Goal: Information Seeking & Learning: Learn about a topic

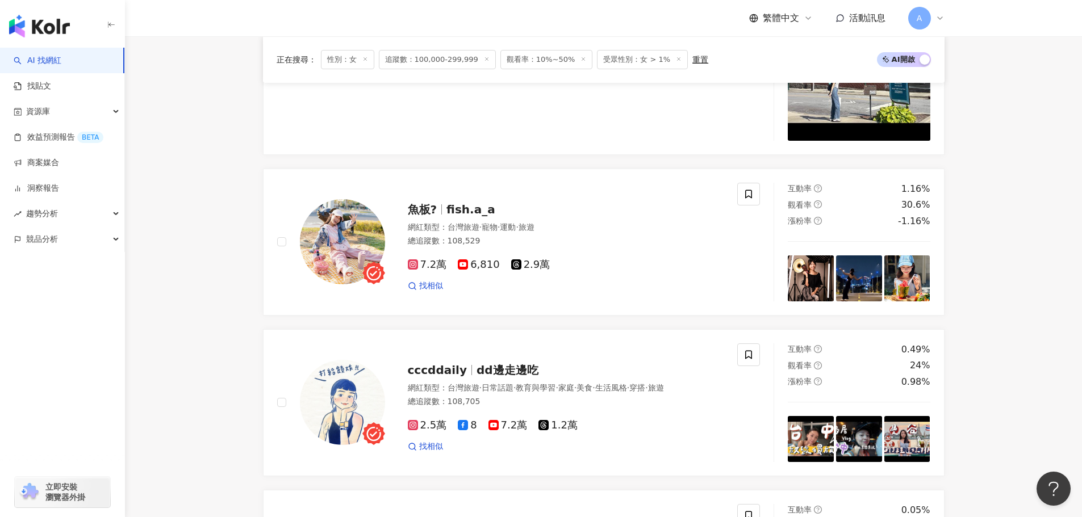
scroll to position [1171, 0]
click at [446, 206] on div "魚板? fish.a_a 網紅類型 ： 台灣旅遊 · 寵物 · 運動 · 旅遊 總追蹤數 ： 108,529 7.2萬 6,810 2.9萬 找相似" at bounding box center [554, 241] width 339 height 99
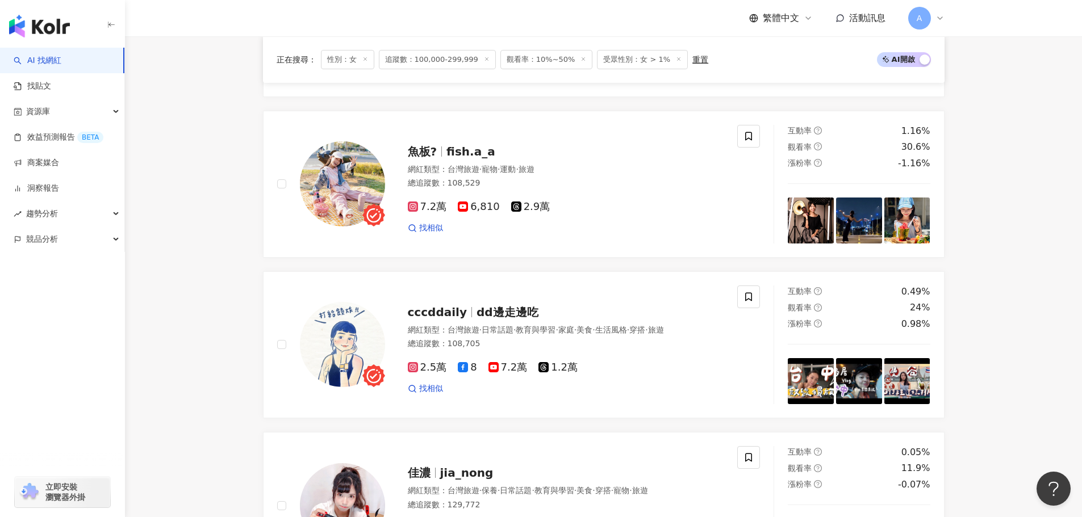
scroll to position [1229, 0]
click at [486, 313] on span "dd邊走邊吃" at bounding box center [507, 312] width 62 height 14
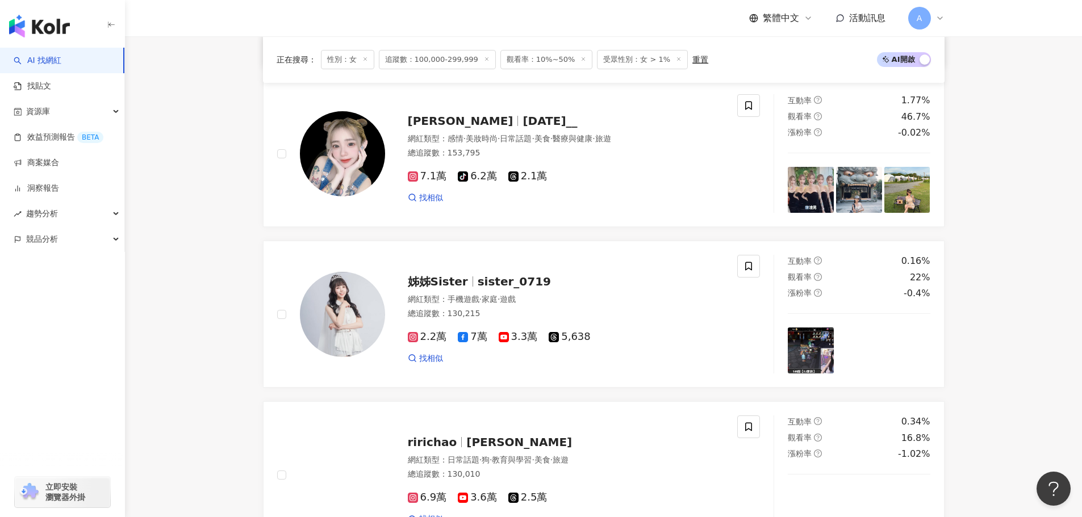
scroll to position [2134, 0]
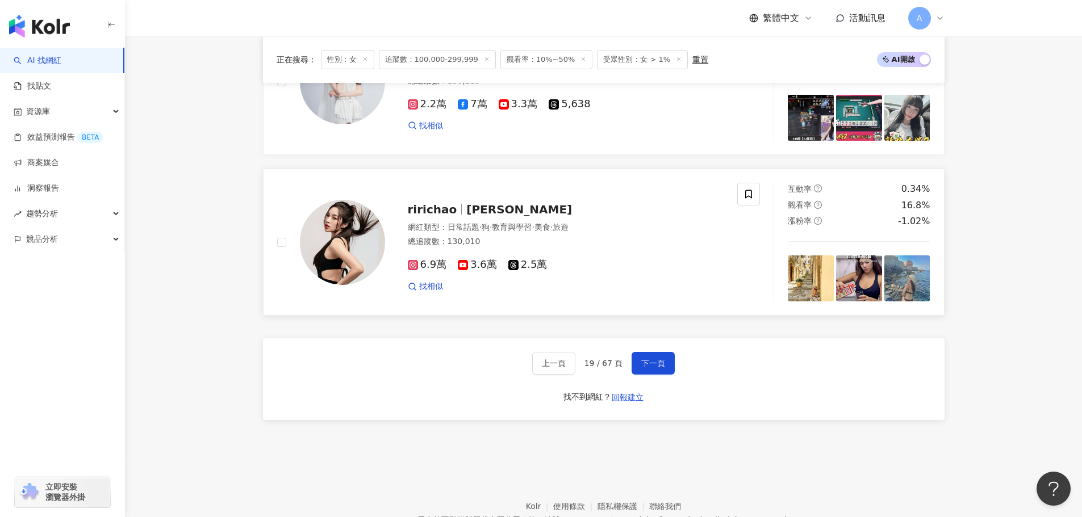
click at [428, 216] on span "ririchao" at bounding box center [432, 210] width 49 height 14
click at [651, 386] on div "上一頁 19 / 67 頁 下一頁 找不到網紅？ 回報建立" at bounding box center [603, 379] width 681 height 82
click at [650, 368] on span "下一頁" at bounding box center [653, 363] width 24 height 9
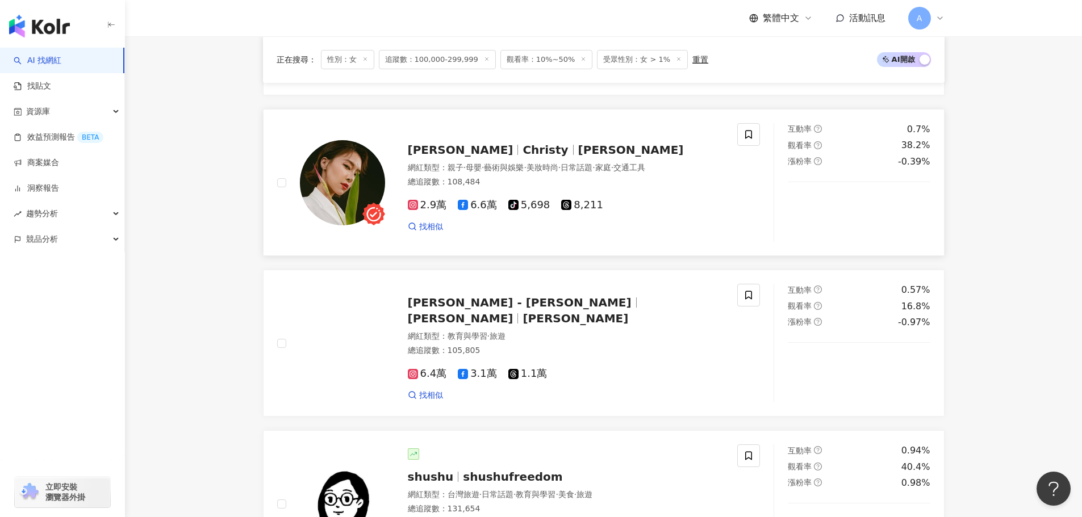
scroll to position [529, 0]
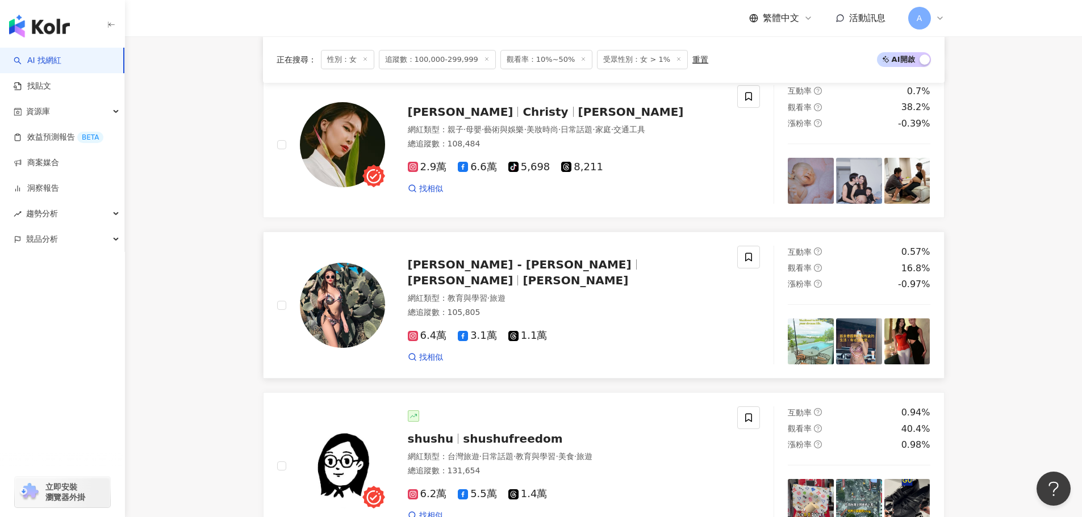
click at [510, 271] on span "[PERSON_NAME] - [PERSON_NAME]" at bounding box center [520, 265] width 224 height 14
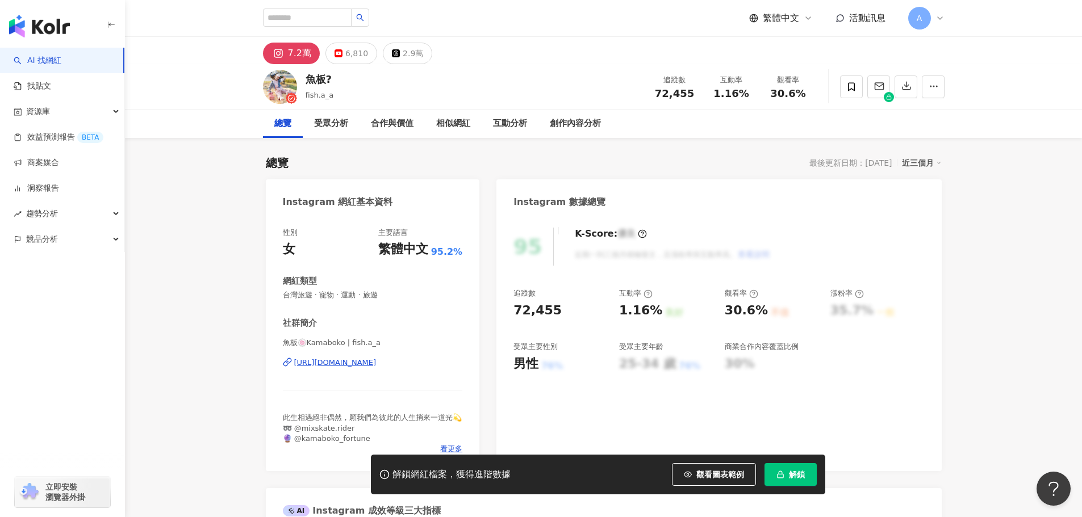
click at [328, 366] on div "https://www.instagram.com/fish.a_a/" at bounding box center [335, 363] width 82 height 10
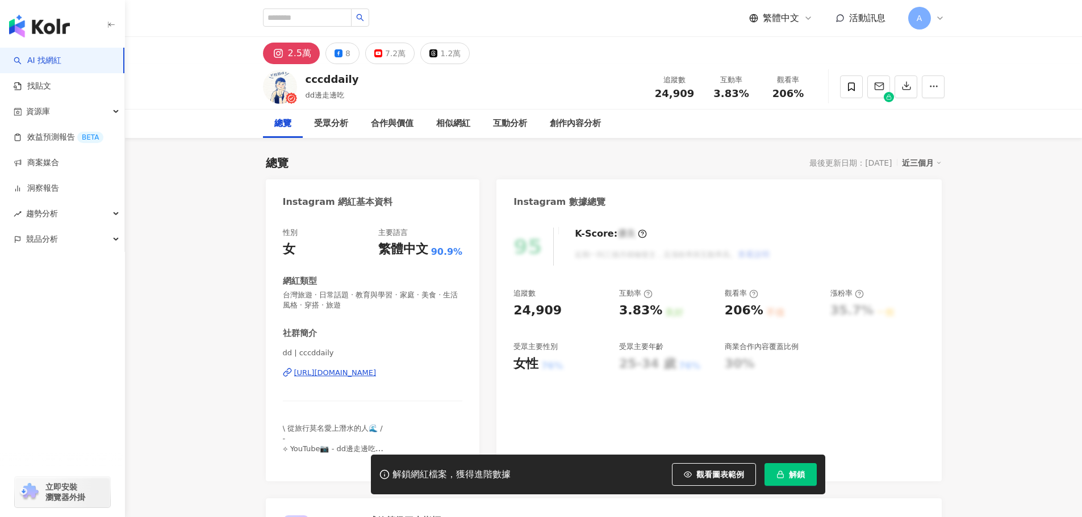
click at [374, 379] on div "dd | cccddaily https://www.instagram.com/cccddaily/" at bounding box center [373, 381] width 180 height 66
click at [359, 374] on div "https://www.instagram.com/cccddaily/" at bounding box center [335, 373] width 82 height 10
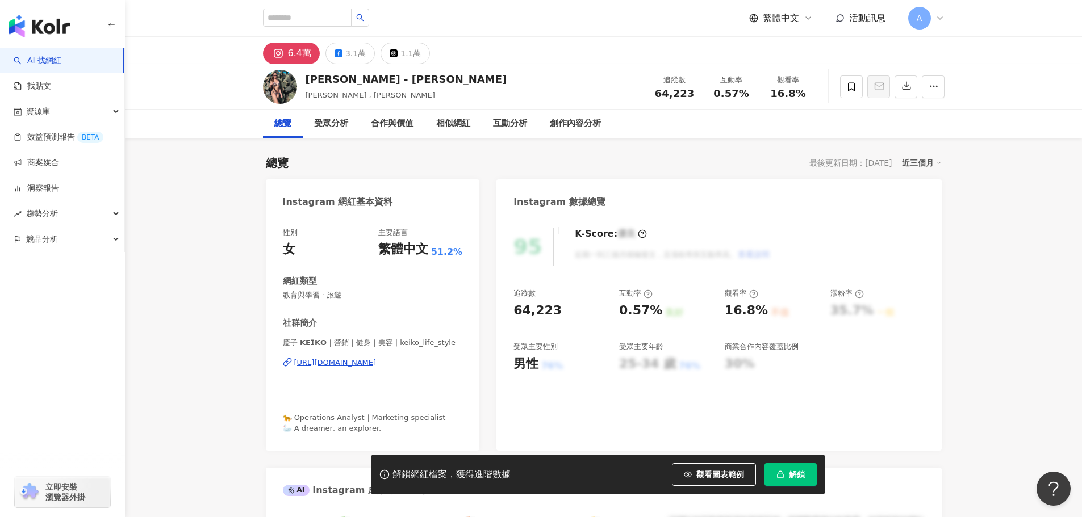
drag, startPoint x: 350, startPoint y: 353, endPoint x: 357, endPoint y: 355, distance: 7.4
click at [350, 353] on div "慶子 𝗞𝗘𝗜𝗞𝗢｜營銷｜健身｜美容 | keiko_life_style [URL][DOMAIN_NAME]" at bounding box center [373, 371] width 180 height 66
click at [355, 358] on div "[URL][DOMAIN_NAME]" at bounding box center [335, 363] width 82 height 10
